Goal: Find specific page/section: Find specific page/section

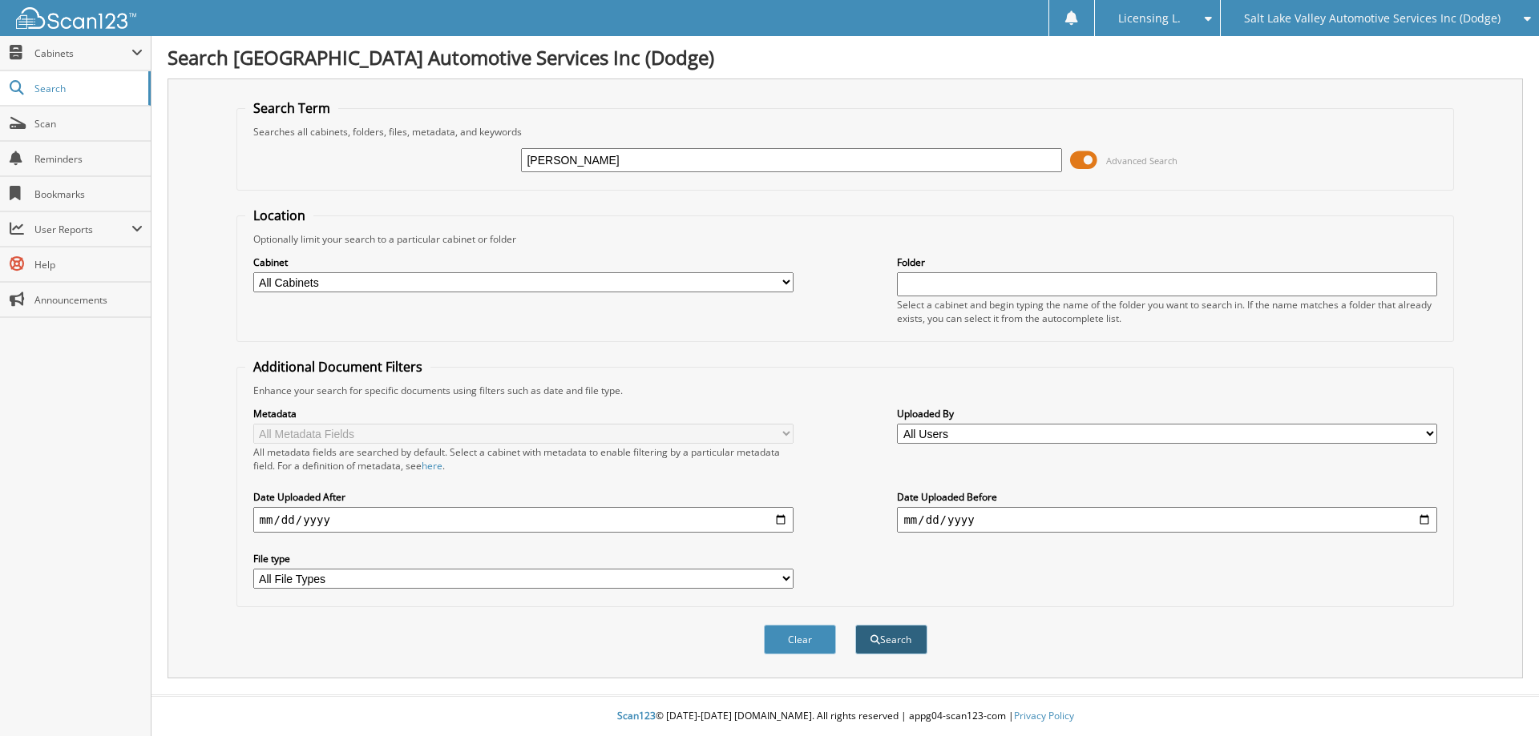
type input "[PERSON_NAME]"
click at [886, 642] on button "Search" at bounding box center [891, 640] width 72 height 30
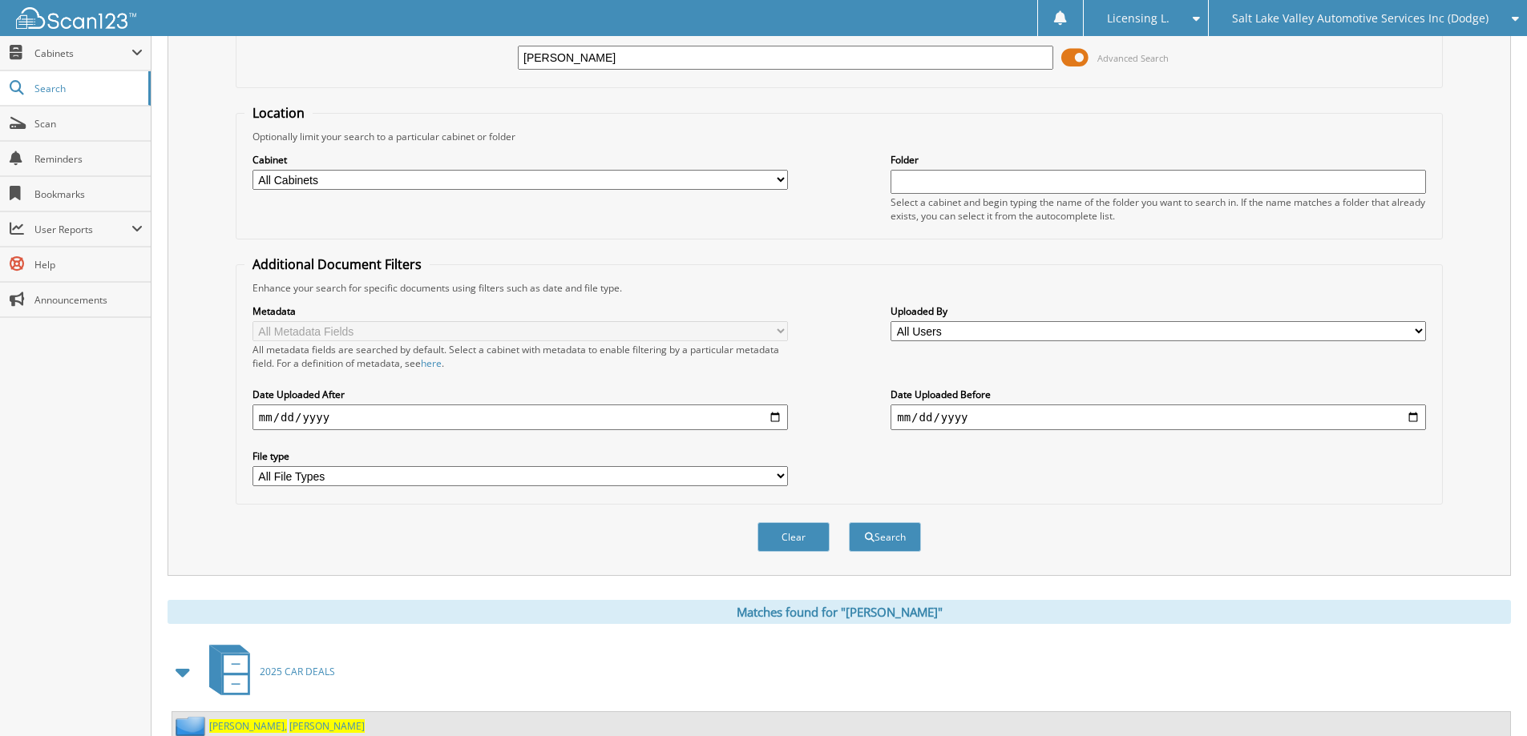
scroll to position [159, 0]
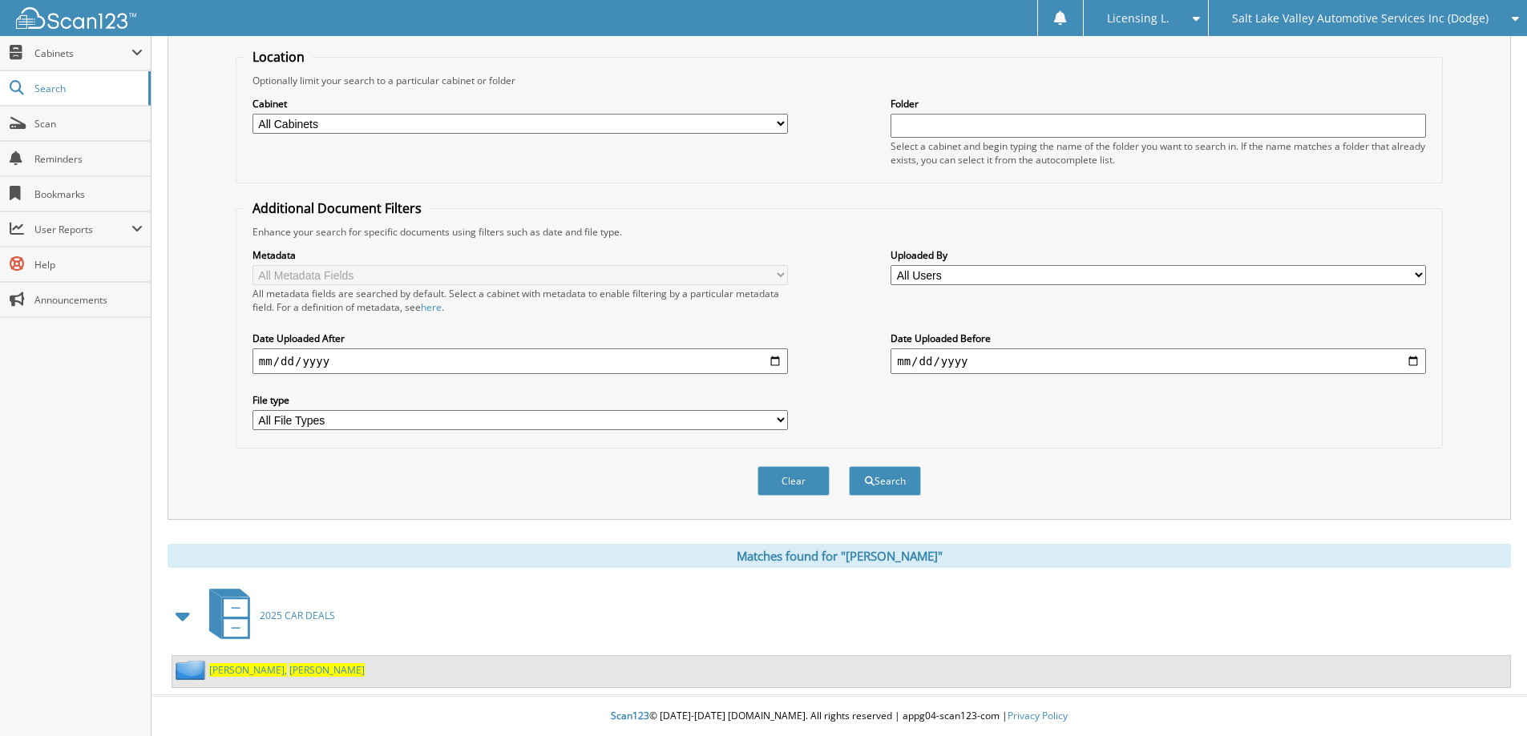
click at [305, 616] on span "2025 CAR DEALS" at bounding box center [297, 616] width 75 height 14
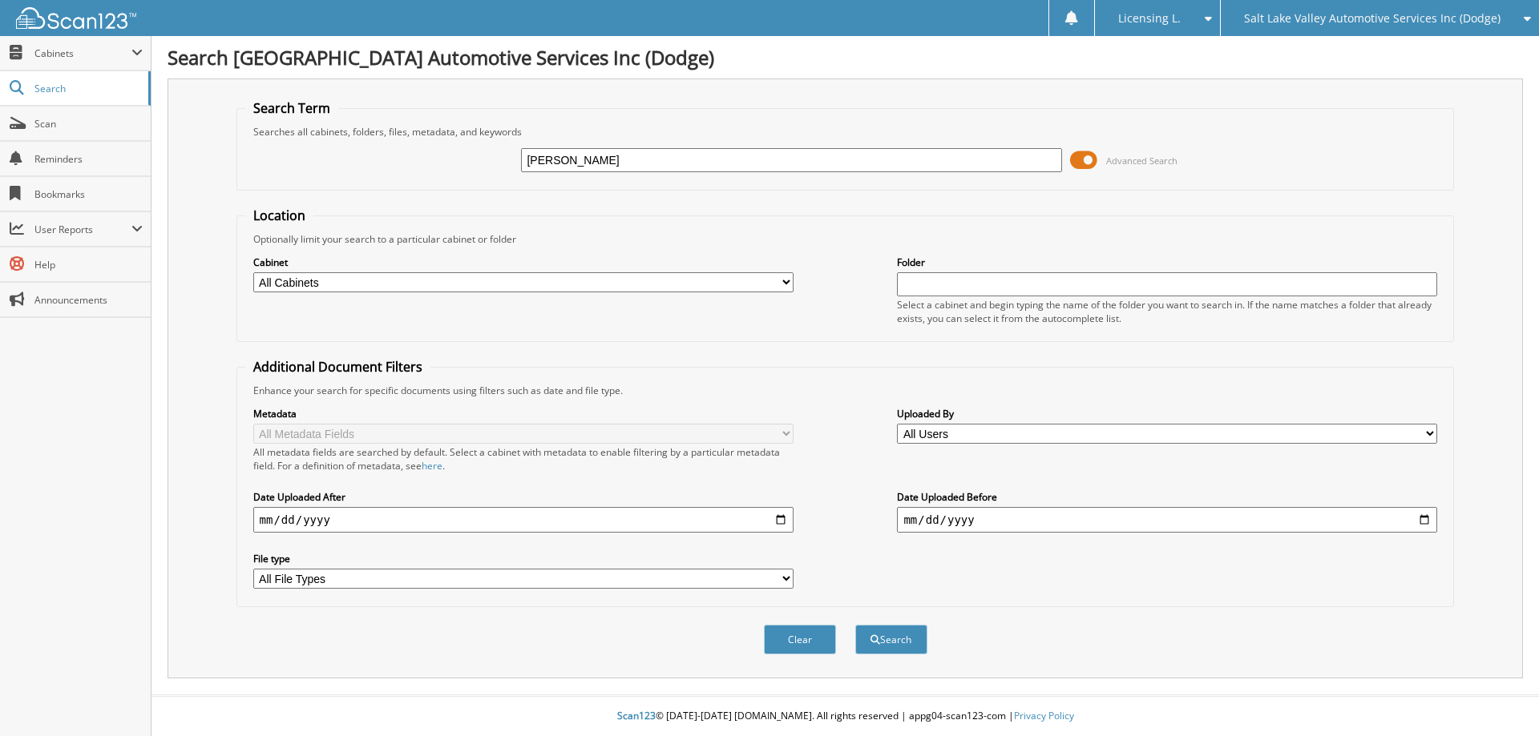
type input "[PERSON_NAME]"
click at [884, 637] on button "Search" at bounding box center [891, 640] width 72 height 30
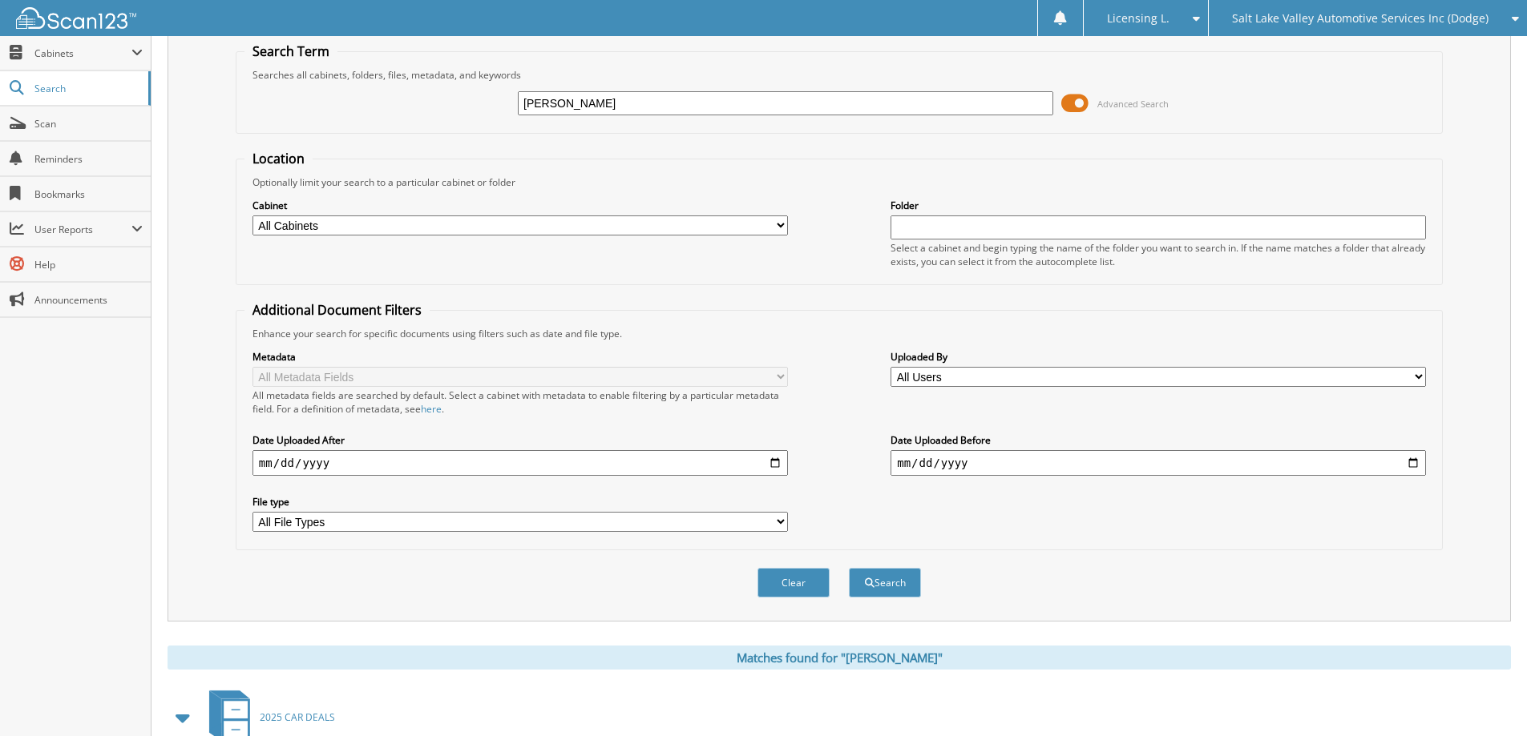
scroll to position [159, 0]
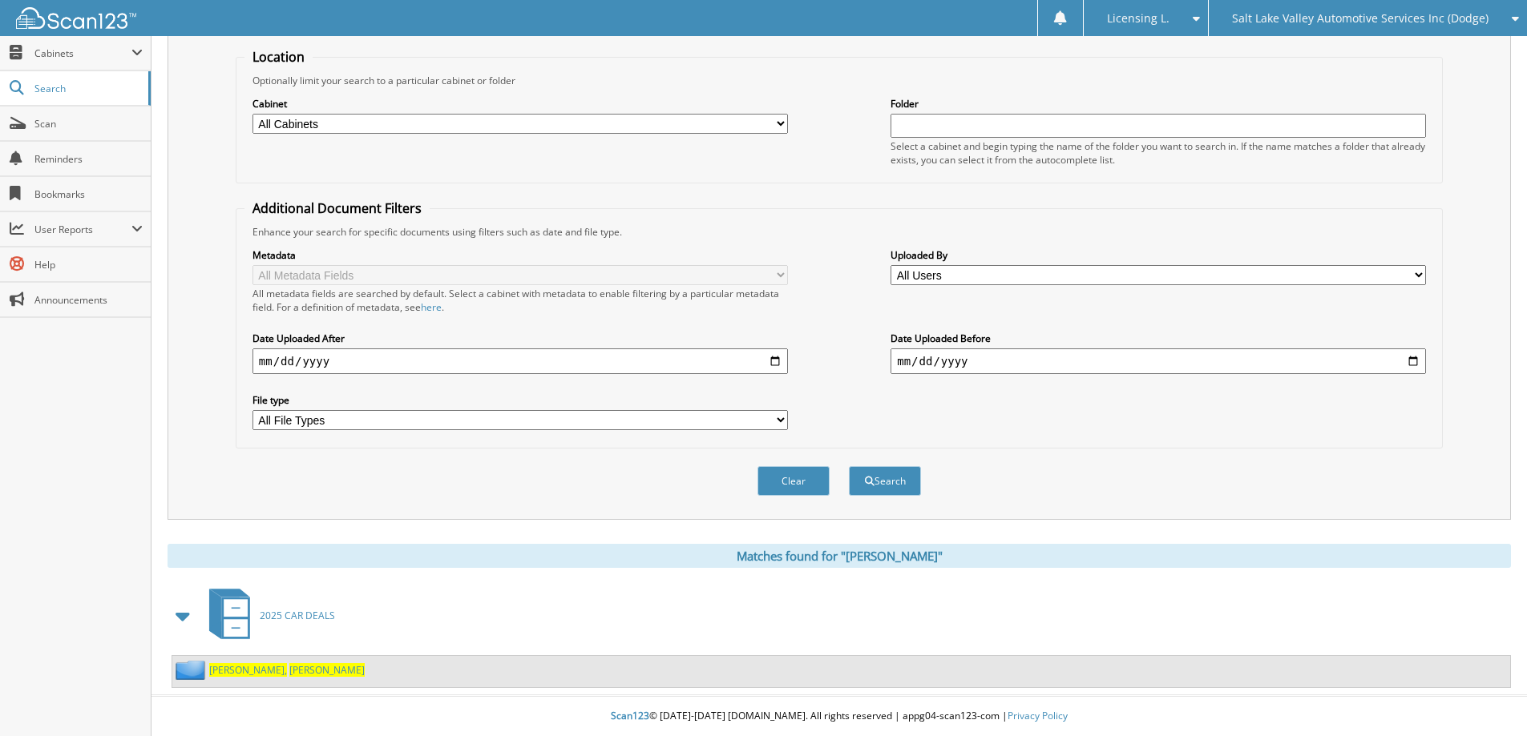
click at [285, 615] on span "2025 CAR DEALS" at bounding box center [297, 616] width 75 height 14
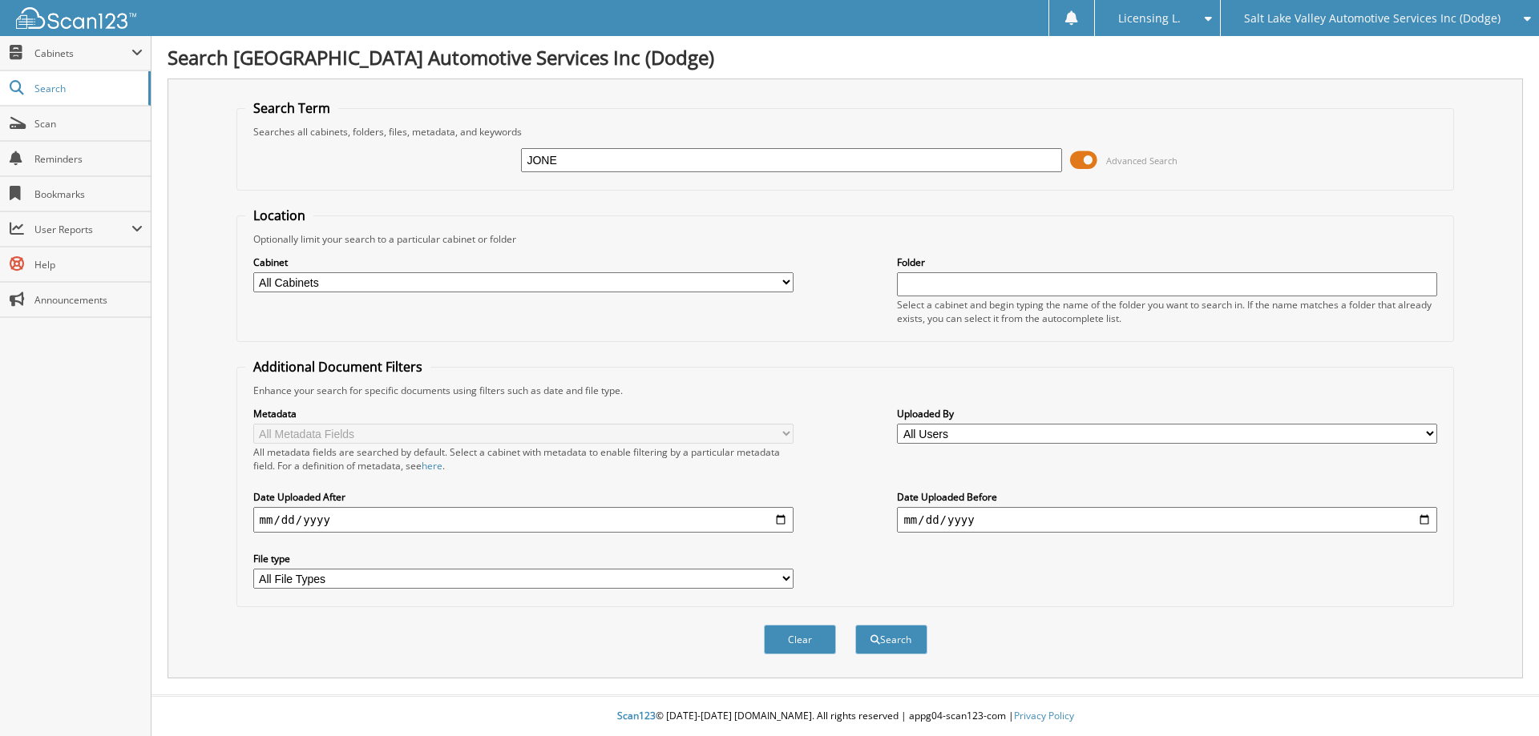
type input "[PERSON_NAME]"
click at [889, 634] on button "Search" at bounding box center [891, 640] width 72 height 30
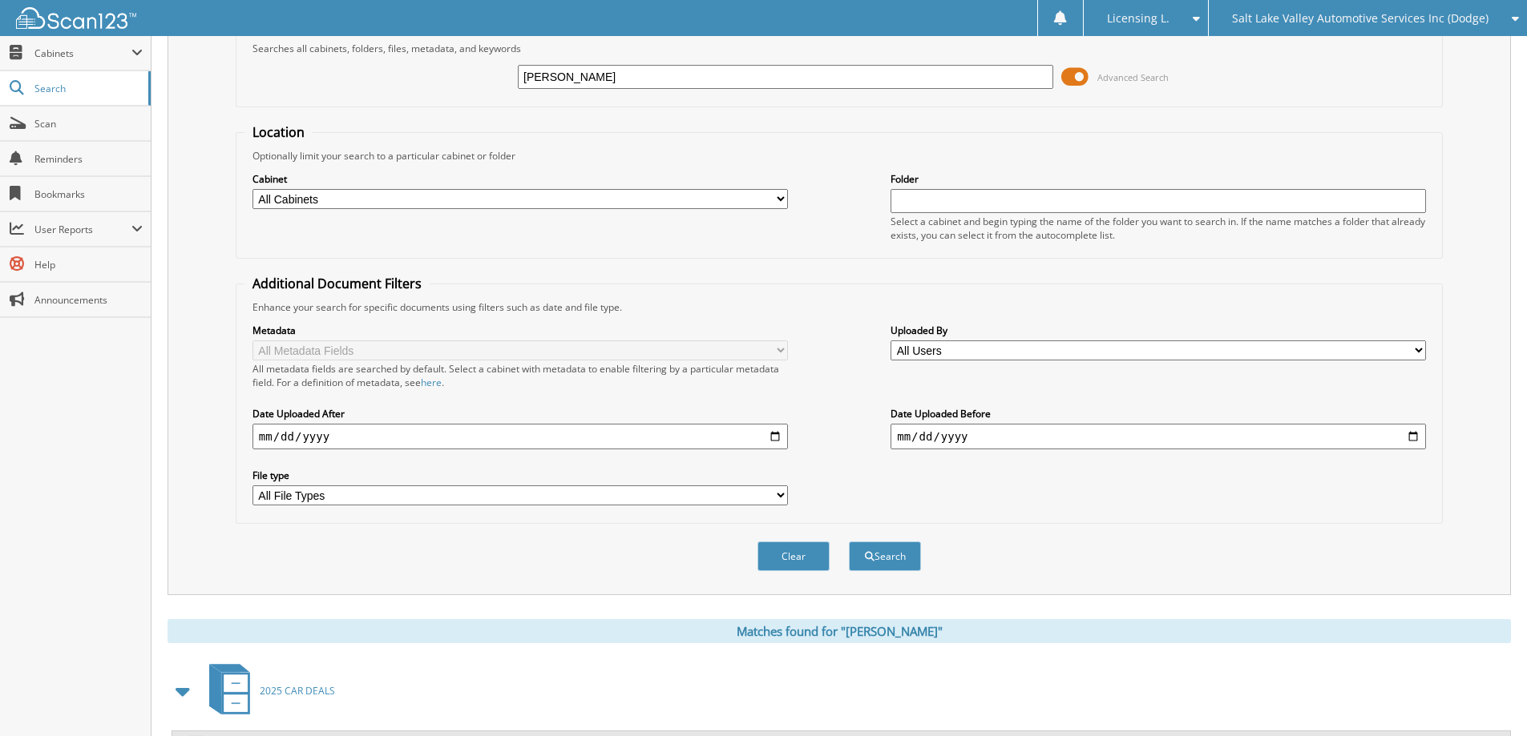
scroll to position [159, 0]
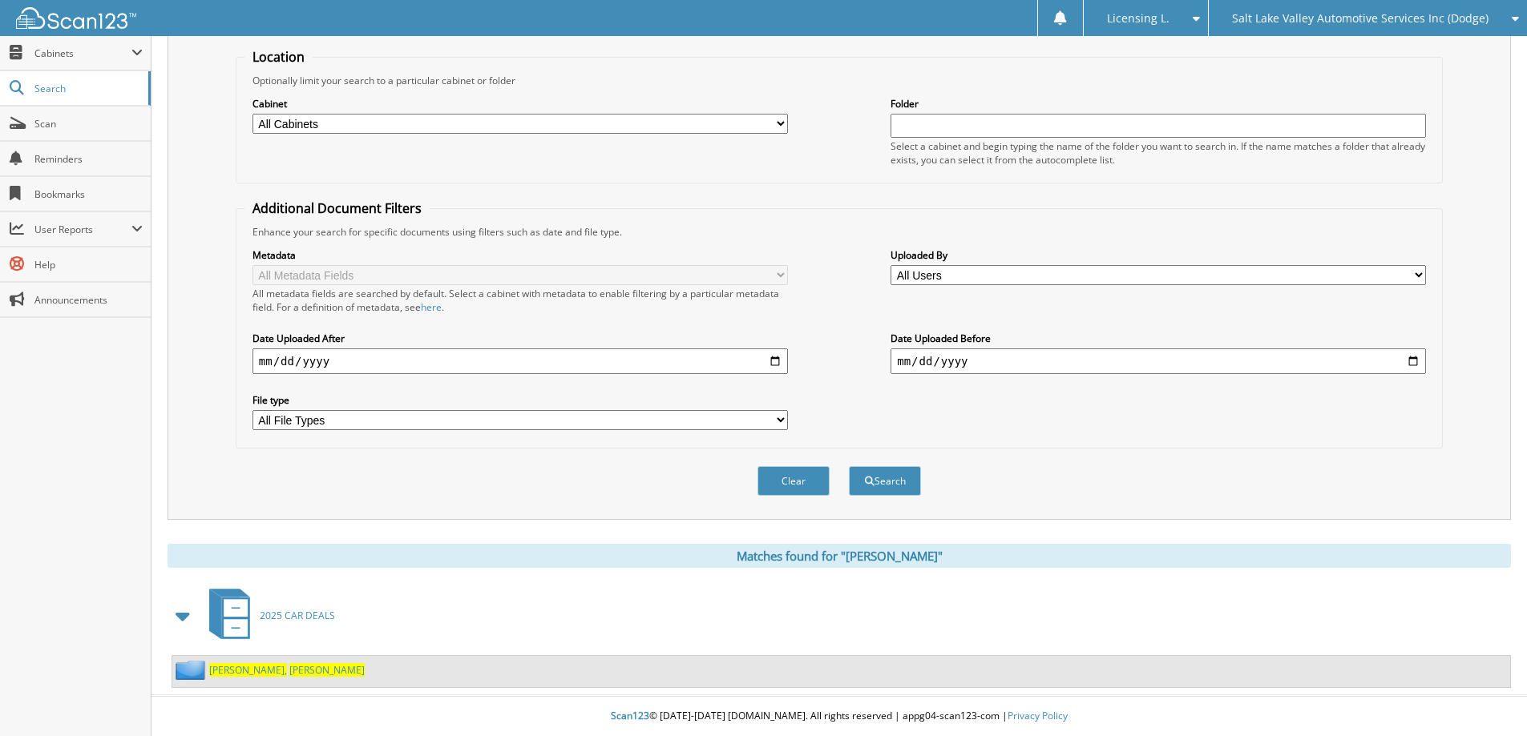
click at [238, 671] on span "[PERSON_NAME]," at bounding box center [248, 671] width 78 height 14
